Goal: Task Accomplishment & Management: Use online tool/utility

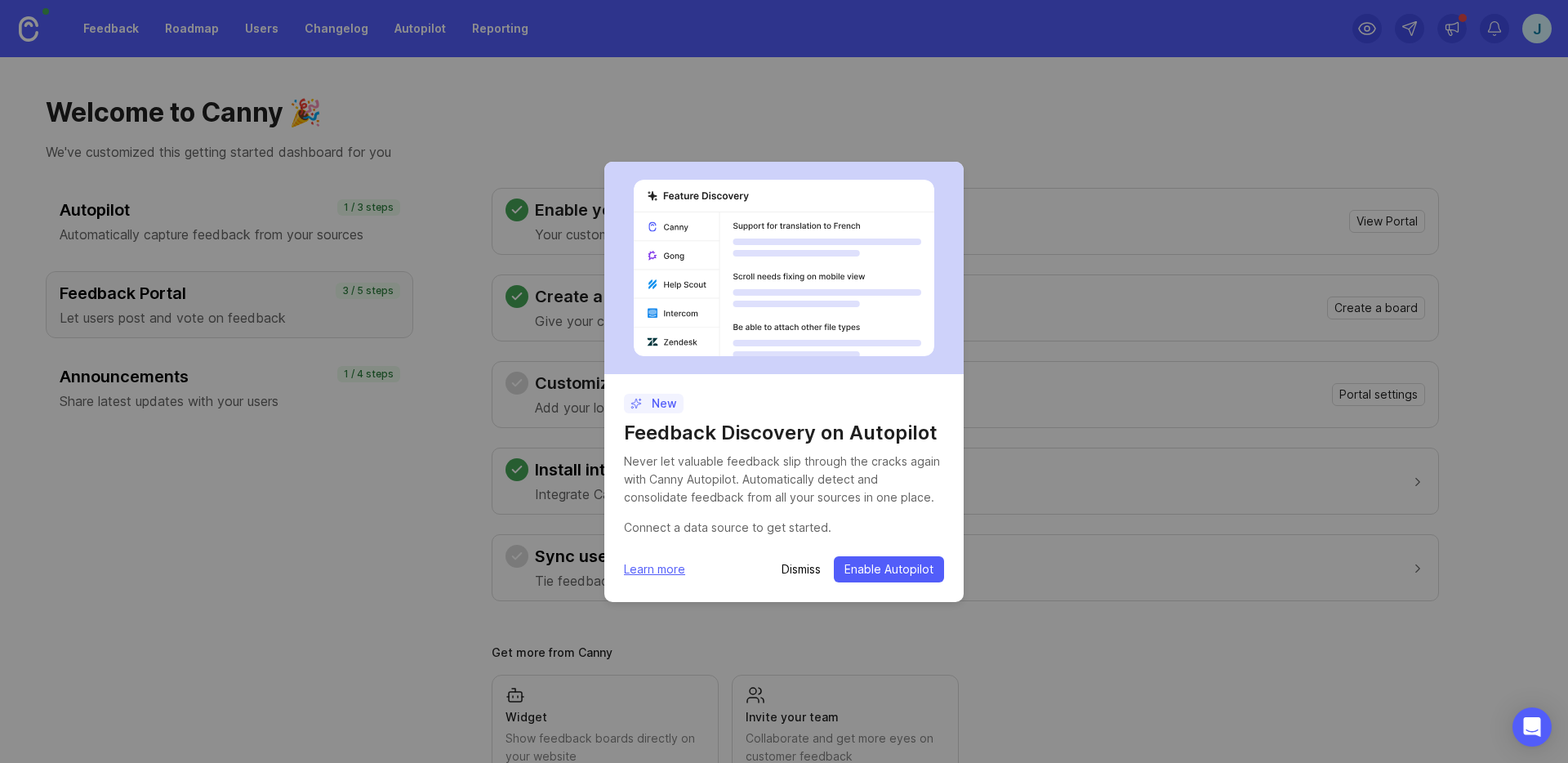
click at [871, 571] on span "Enable Autopilot" at bounding box center [888, 568] width 89 height 16
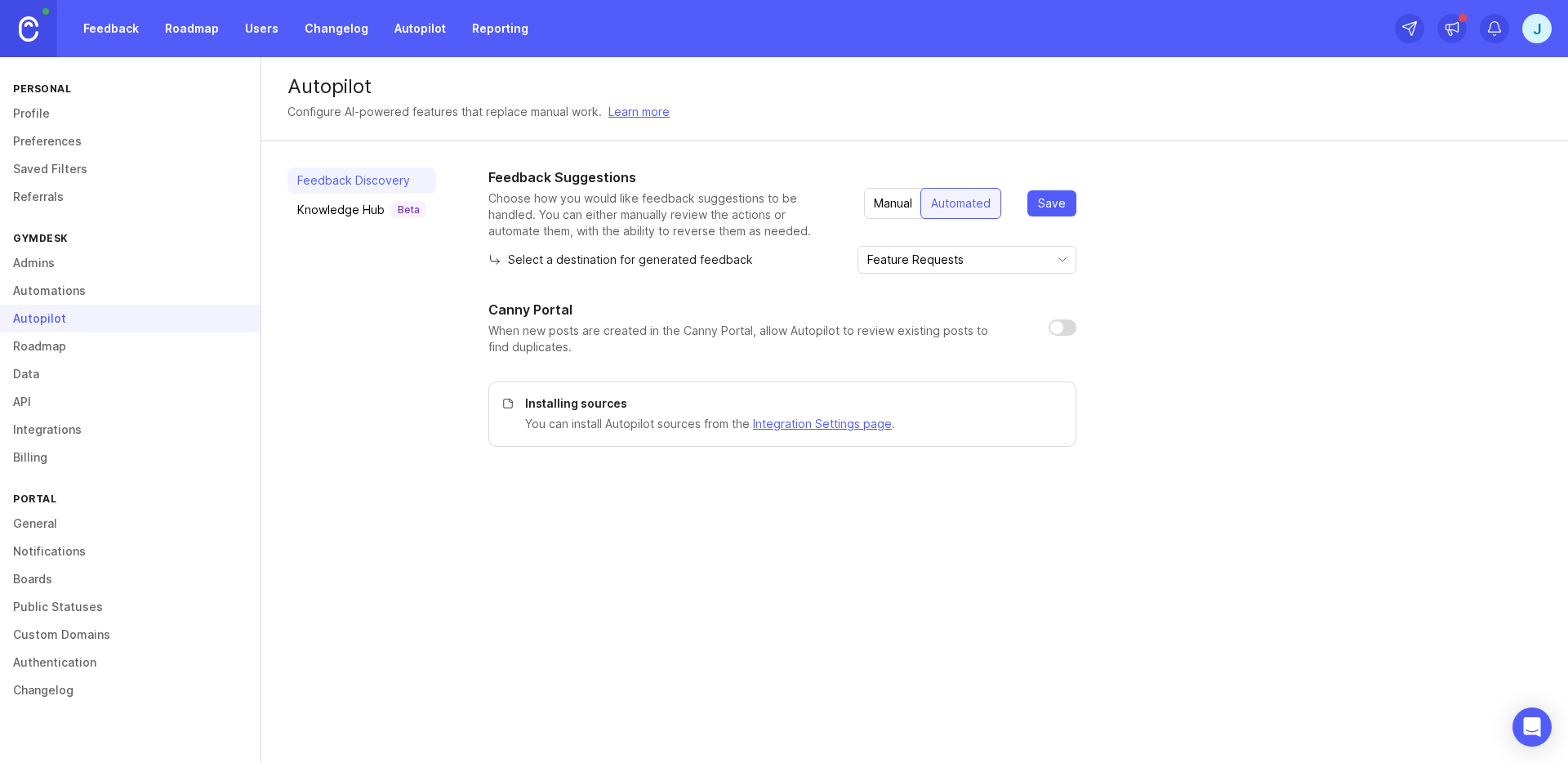
click at [1040, 265] on input "Feature Requests" at bounding box center [957, 259] width 180 height 18
click at [727, 362] on div "Feedback Suggestions Choose how you would like feedback suggestions to be handl…" at bounding box center [782, 307] width 588 height 280
